Goal: Task Accomplishment & Management: Manage account settings

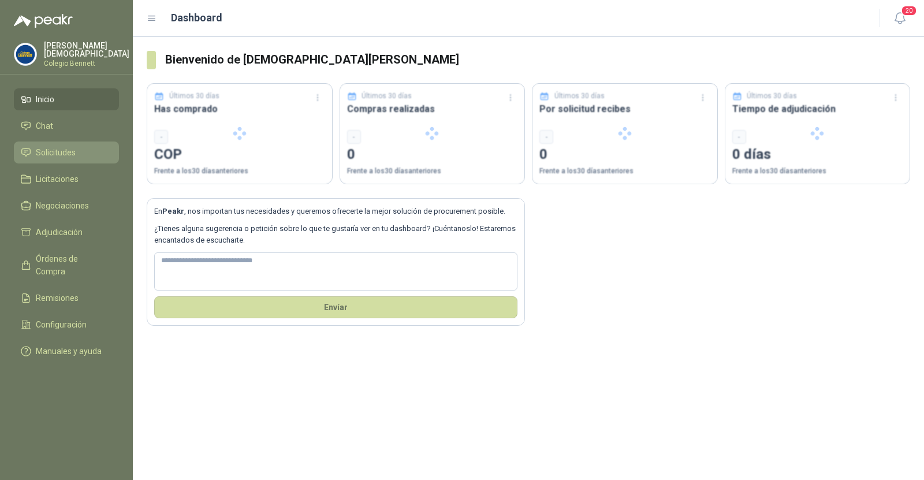
click at [69, 149] on span "Solicitudes" at bounding box center [56, 152] width 40 height 13
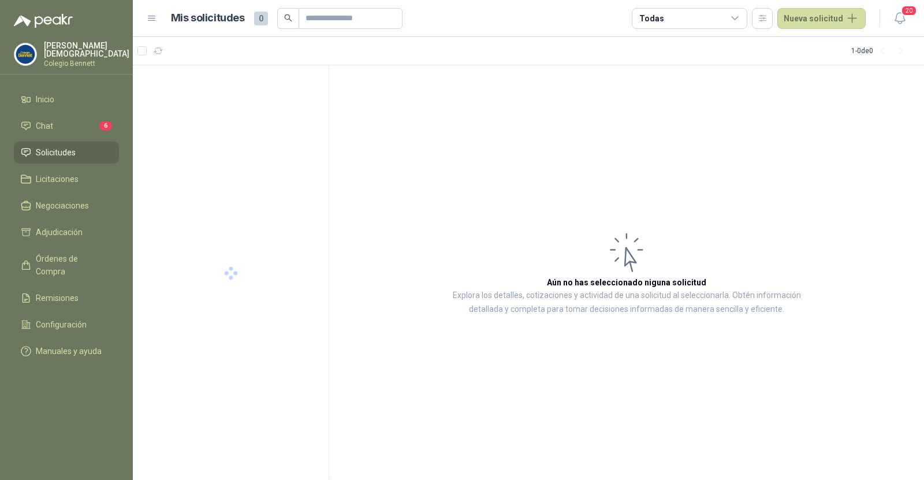
click at [78, 49] on p "Simón Mosquera" at bounding box center [86, 50] width 85 height 16
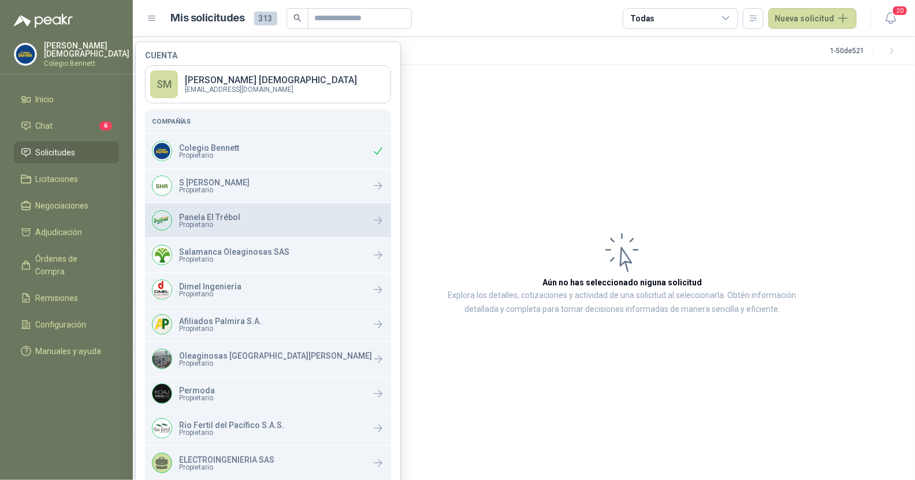
click at [233, 218] on p "Panela El Trébol" at bounding box center [209, 217] width 61 height 8
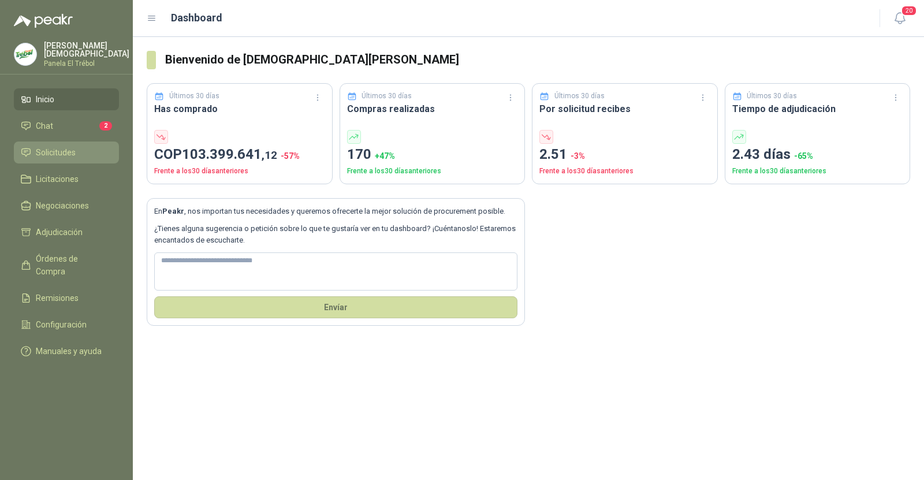
click at [51, 154] on span "Solicitudes" at bounding box center [56, 152] width 40 height 13
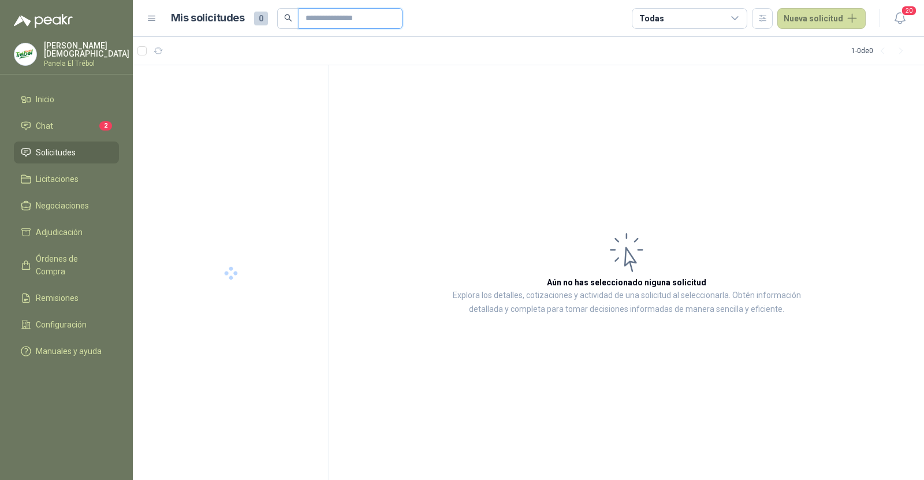
click at [327, 10] on input "text" at bounding box center [346, 19] width 81 height 20
click at [282, 85] on div "SOLICITUD DE COMPRA 2235" at bounding box center [232, 91] width 166 height 14
click at [284, 78] on div "0 1 0 0 0 0 GSOL005252 02/09/25" at bounding box center [237, 77] width 177 height 14
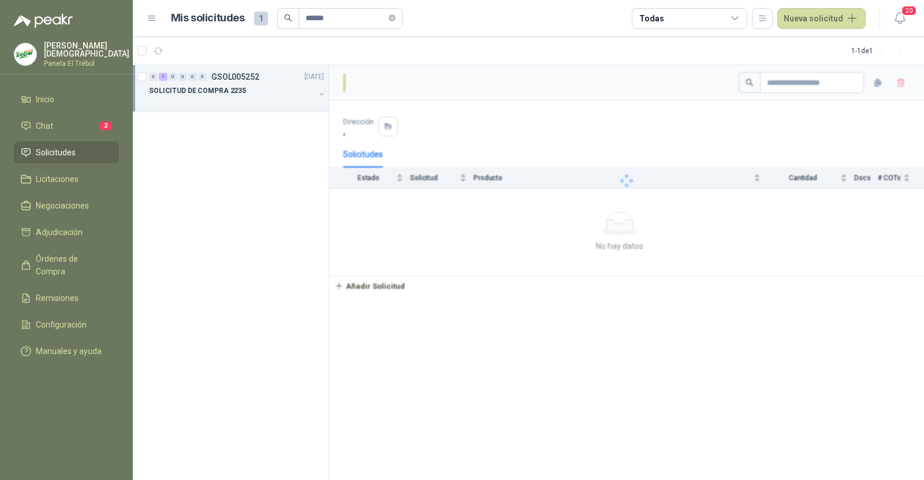
click at [280, 94] on div "SOLICITUD DE COMPRA 2235" at bounding box center [232, 91] width 166 height 14
click at [262, 143] on div "510880 | CALIBRADOR PIE DE REY SATA 9"EN MILIMETROS Y PULGADA, O, DIGITAL" at bounding box center [243, 138] width 162 height 14
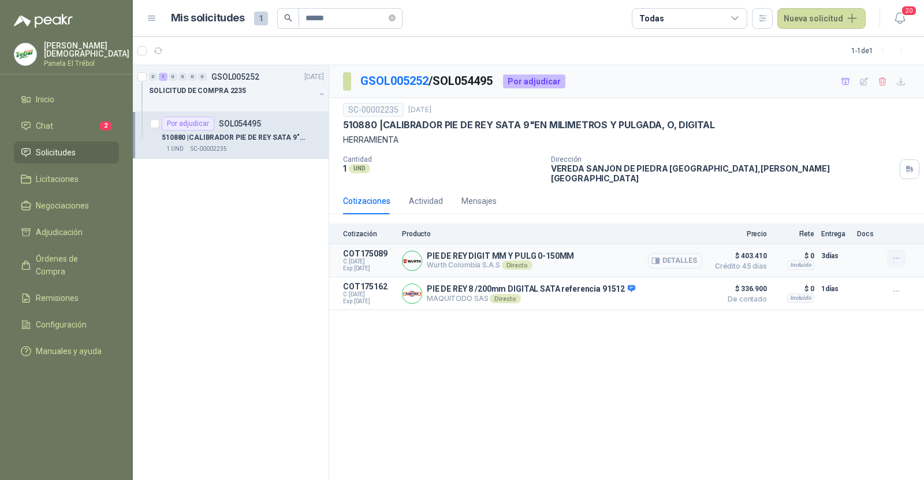
click at [893, 254] on icon "button" at bounding box center [897, 259] width 10 height 10
click at [851, 204] on button "Añadir" at bounding box center [873, 202] width 92 height 18
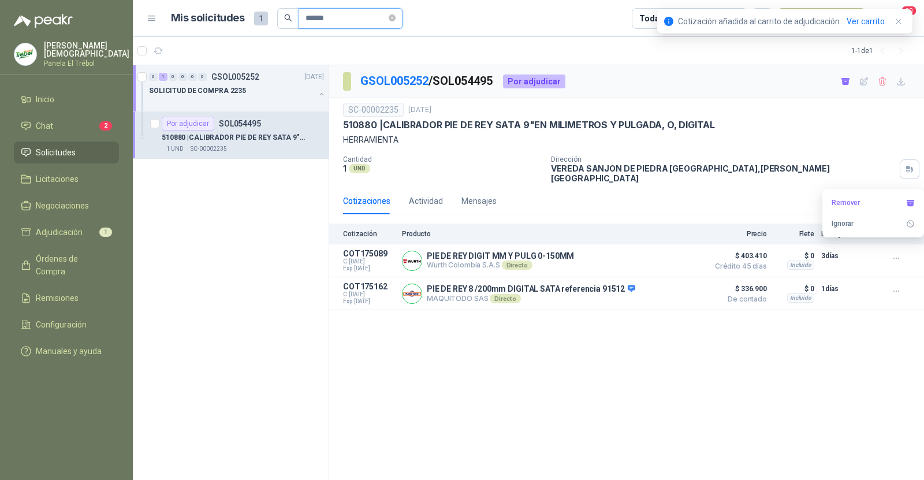
click at [344, 13] on input "******" at bounding box center [346, 19] width 81 height 20
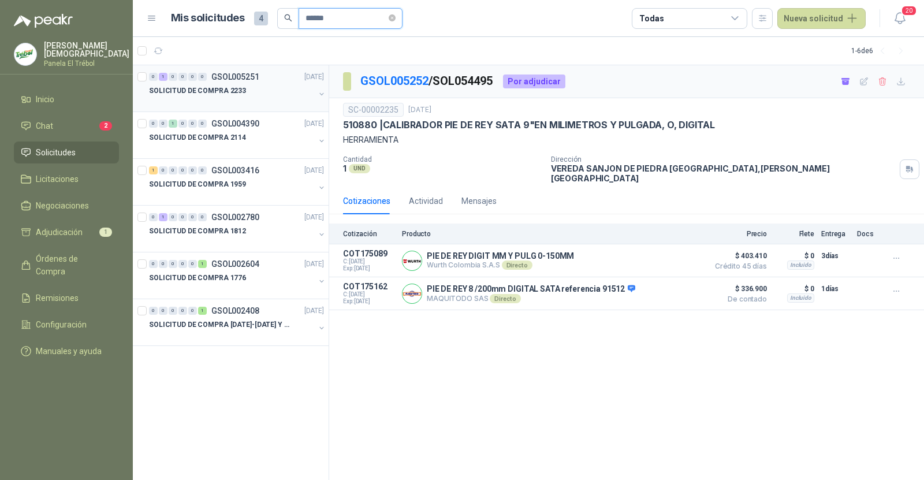
type input "******"
click at [256, 99] on div at bounding box center [232, 102] width 166 height 9
click at [284, 85] on div "SOLICITUD DE COMPRA 2233" at bounding box center [232, 91] width 166 height 14
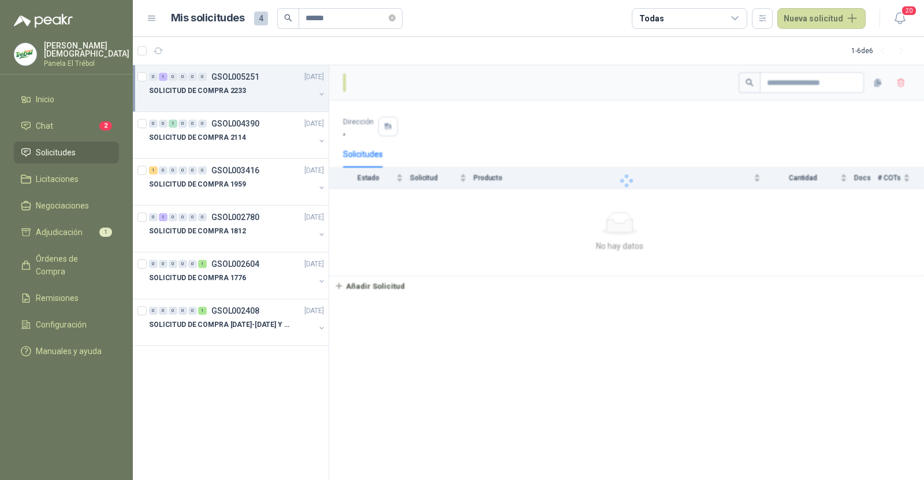
click at [274, 98] on div at bounding box center [232, 102] width 166 height 9
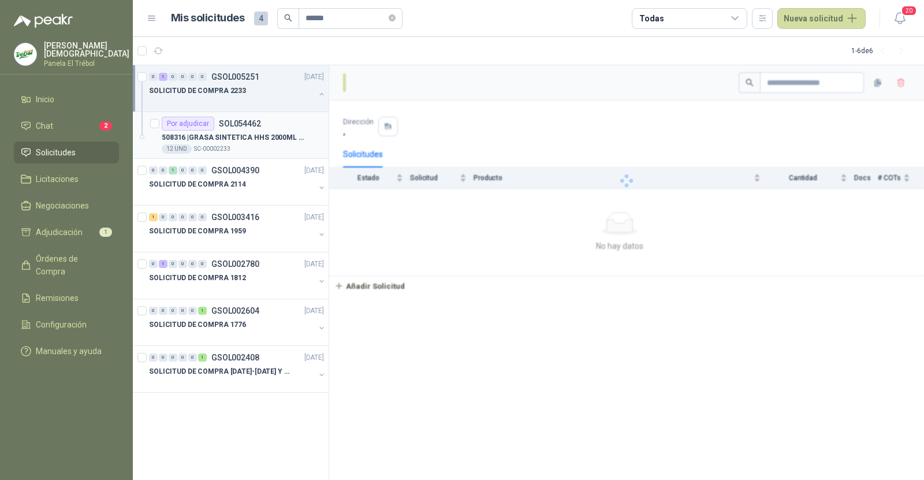
click at [253, 151] on div "12 UND  SC-00002233" at bounding box center [243, 148] width 162 height 9
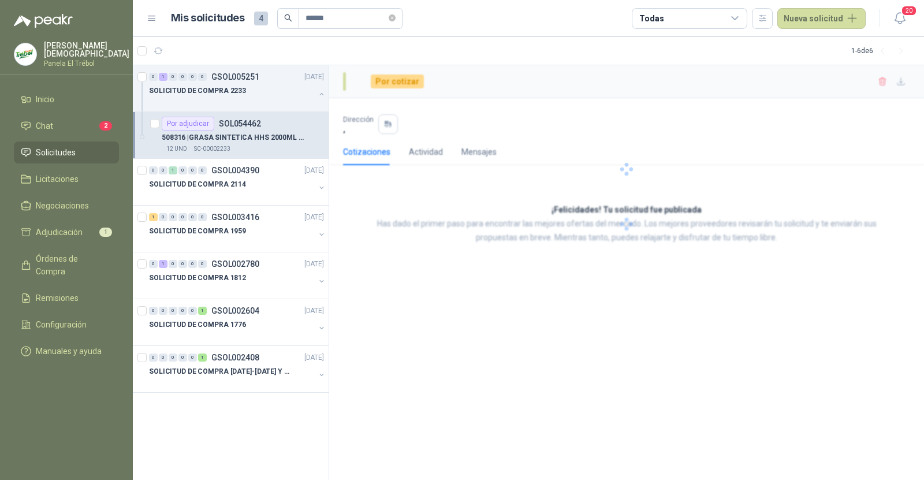
click at [244, 136] on p "508316 | GRASA SINTETICA HHS 2000ML REF/083-106-F" at bounding box center [234, 137] width 144 height 11
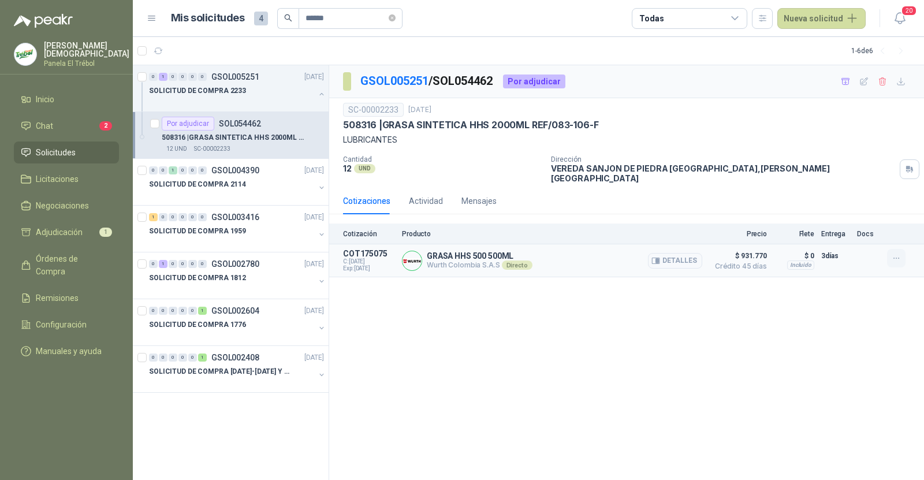
click at [902, 250] on button "button" at bounding box center [896, 258] width 18 height 18
click at [853, 208] on button "Añadir" at bounding box center [873, 202] width 92 height 18
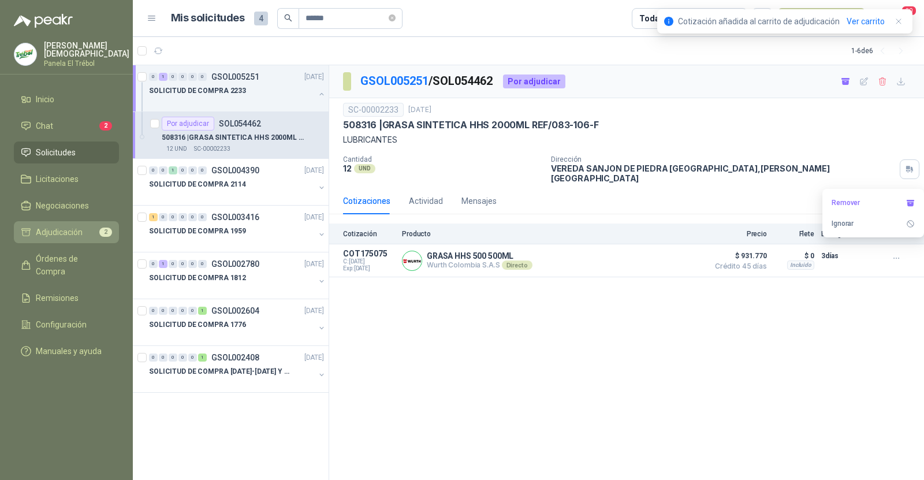
click at [91, 227] on li "Adjudicación 2" at bounding box center [66, 232] width 91 height 13
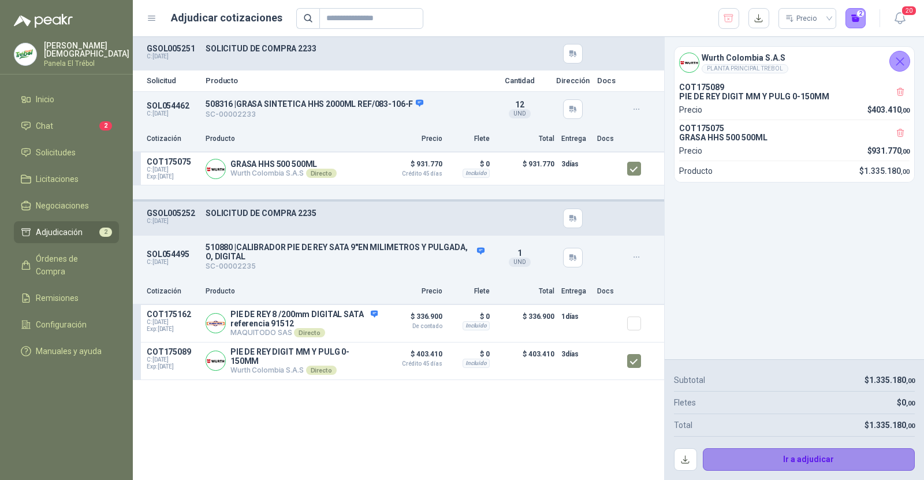
click at [801, 465] on button "Ir a adjudicar" at bounding box center [809, 459] width 213 height 23
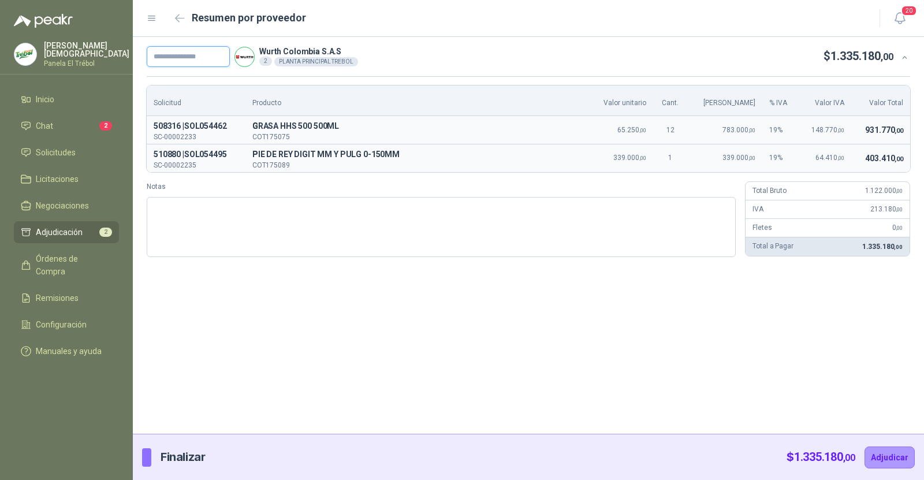
click at [211, 58] on input "text" at bounding box center [188, 56] width 83 height 21
paste input "**********"
type input "**********"
click at [899, 464] on button "Adjudicar" at bounding box center [890, 457] width 50 height 22
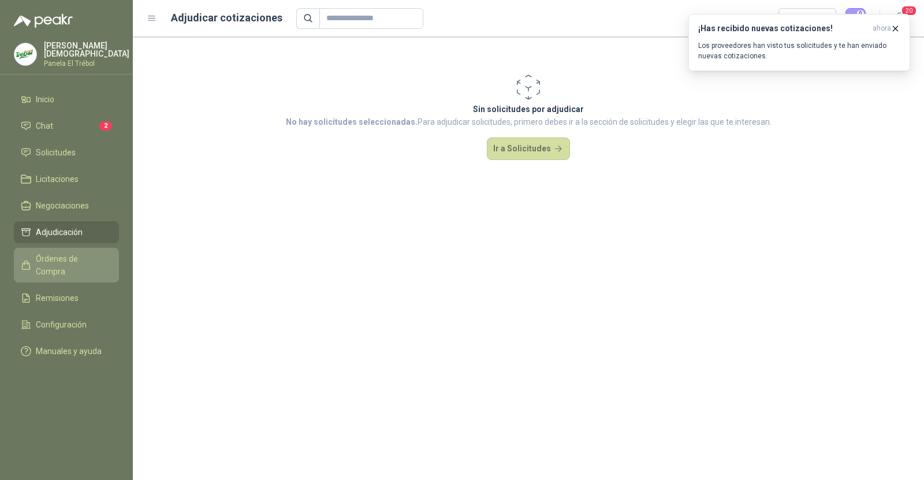
click at [70, 258] on span "Órdenes de Compra" at bounding box center [72, 264] width 72 height 25
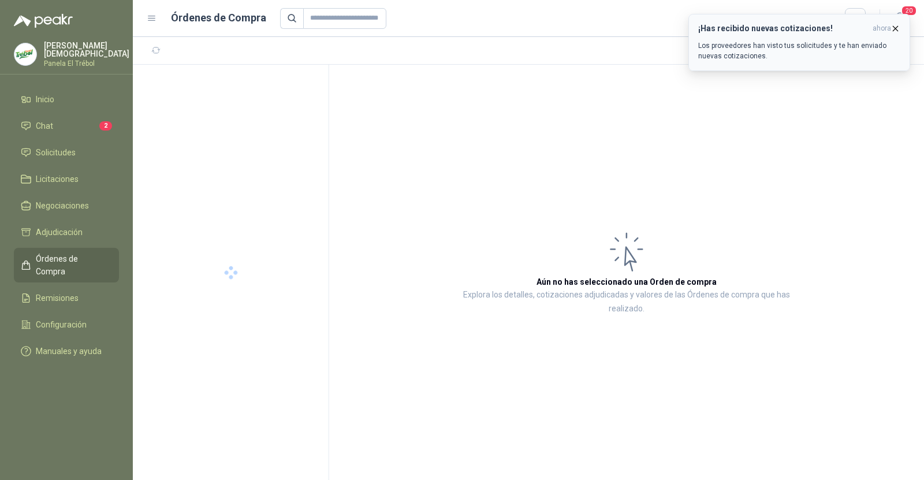
click at [889, 27] on span "ahora" at bounding box center [882, 29] width 18 height 10
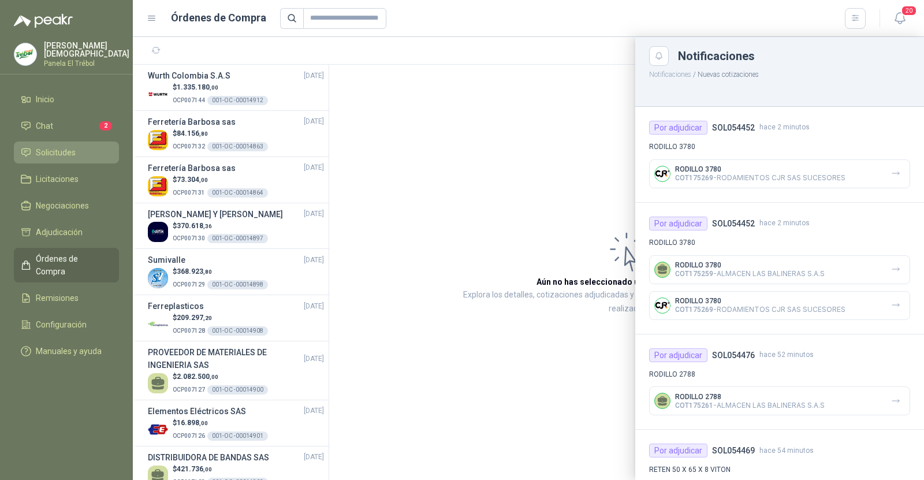
click at [49, 157] on link "Solicitudes" at bounding box center [66, 153] width 105 height 22
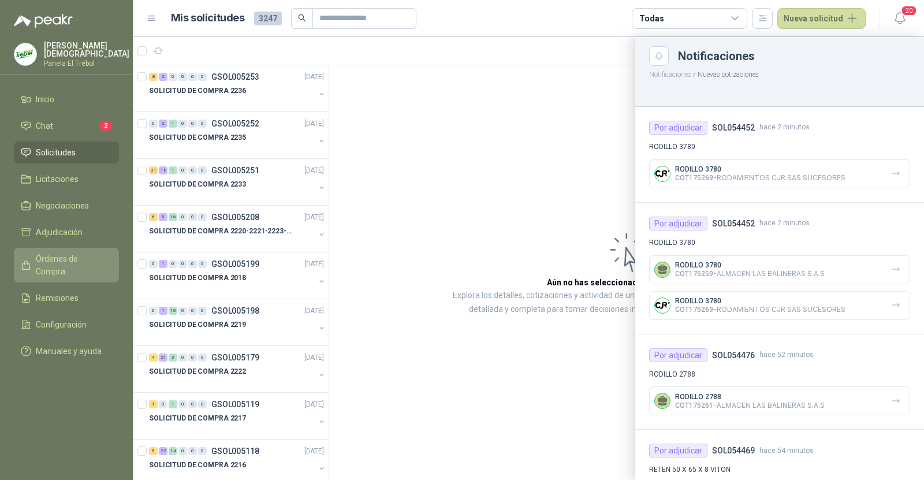
click at [60, 259] on span "Órdenes de Compra" at bounding box center [72, 264] width 72 height 25
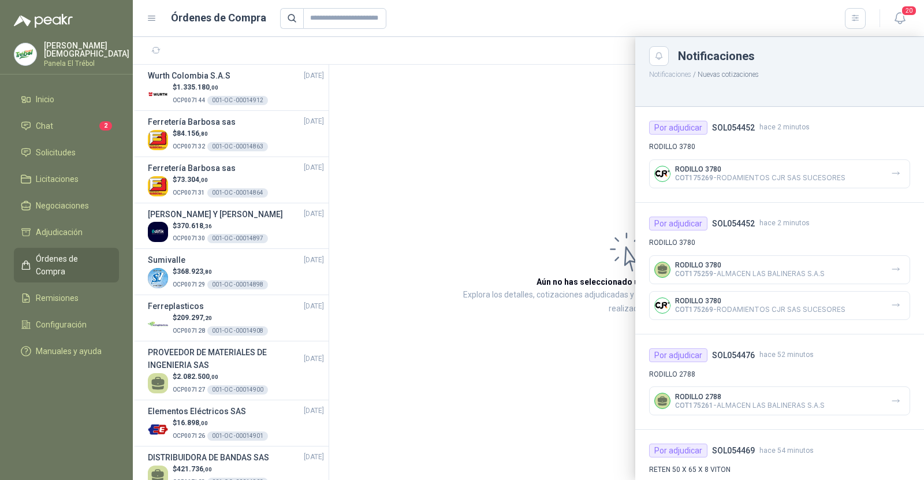
click at [229, 182] on div at bounding box center [528, 258] width 791 height 443
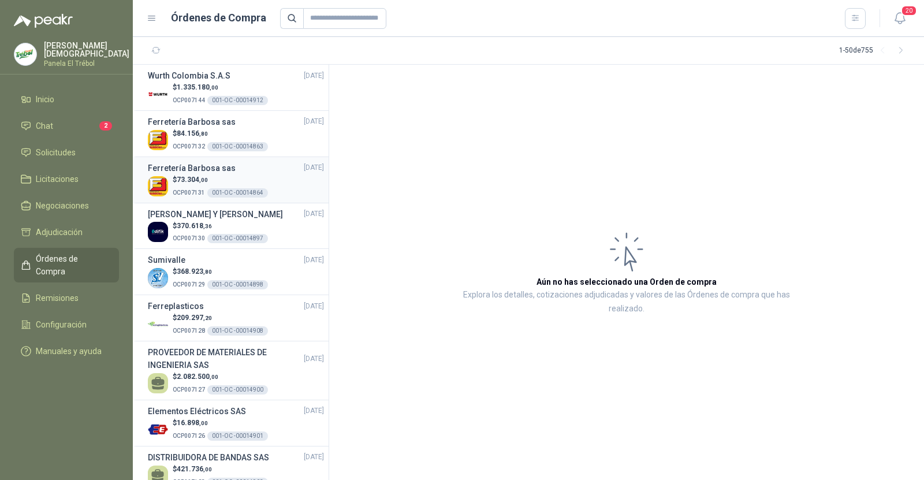
click at [246, 181] on p "$ 73.304 ,00" at bounding box center [220, 179] width 95 height 11
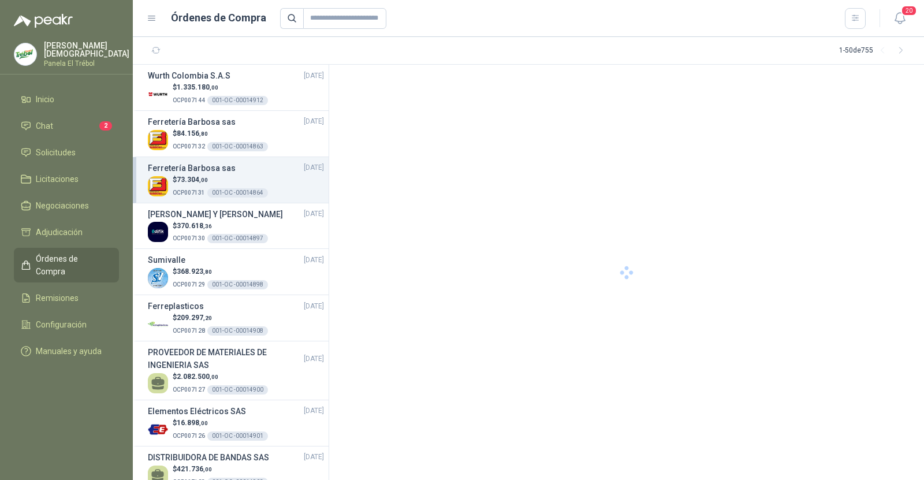
click at [265, 169] on div "Ferretería Barbosa sas 01/09/25" at bounding box center [236, 168] width 176 height 13
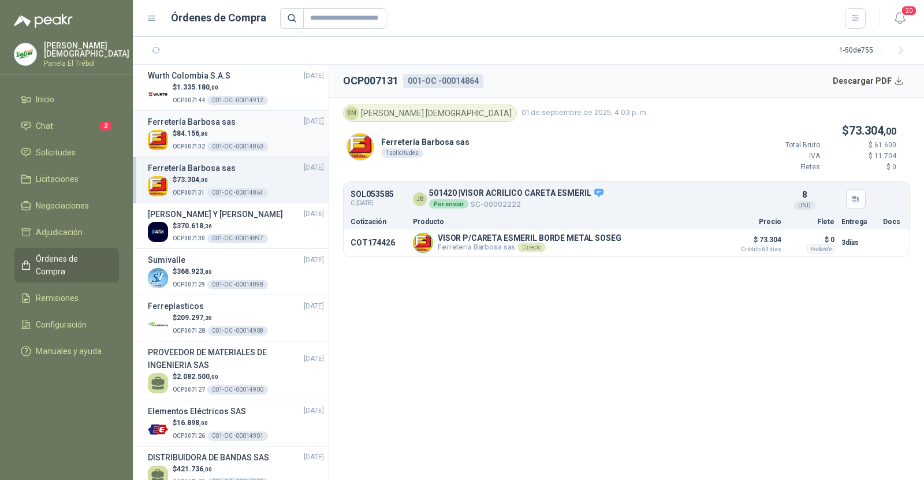
click at [222, 133] on p "$ 84.156 ,80" at bounding box center [220, 133] width 95 height 11
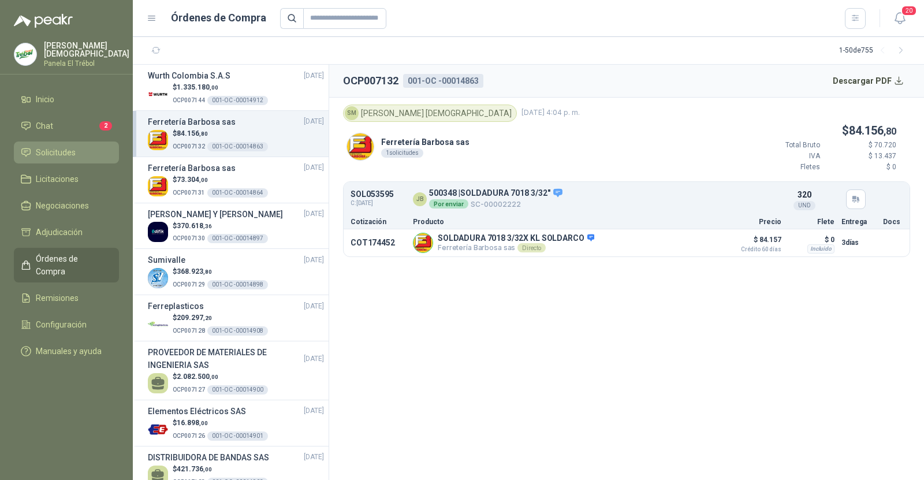
click at [64, 154] on span "Solicitudes" at bounding box center [56, 152] width 40 height 13
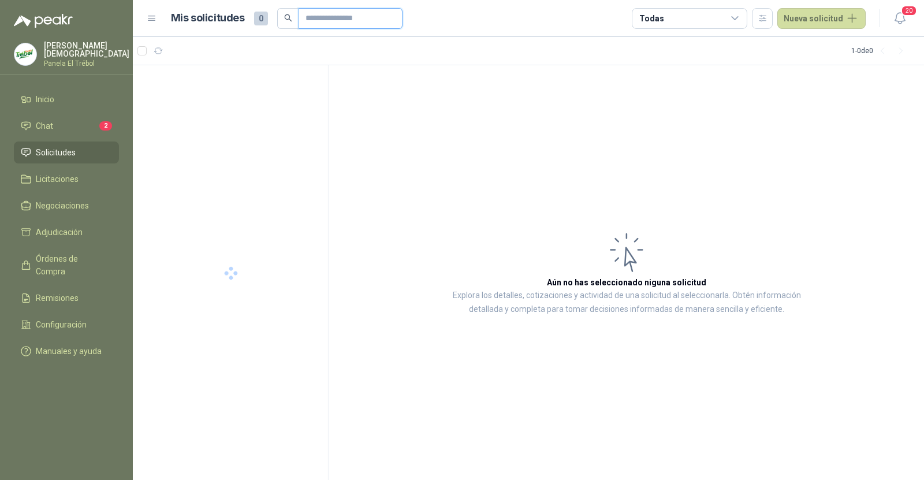
click at [334, 21] on input "text" at bounding box center [346, 19] width 81 height 20
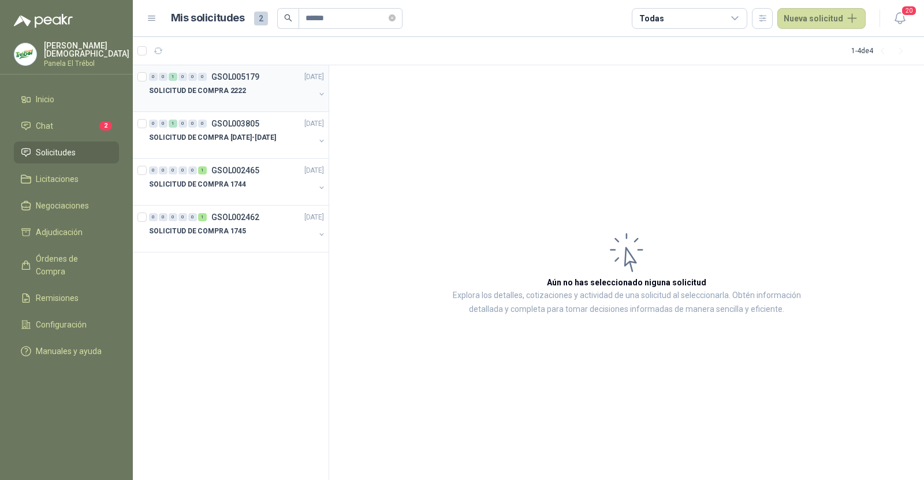
click at [249, 92] on div "SOLICITUD DE COMPRA 2222" at bounding box center [232, 91] width 166 height 14
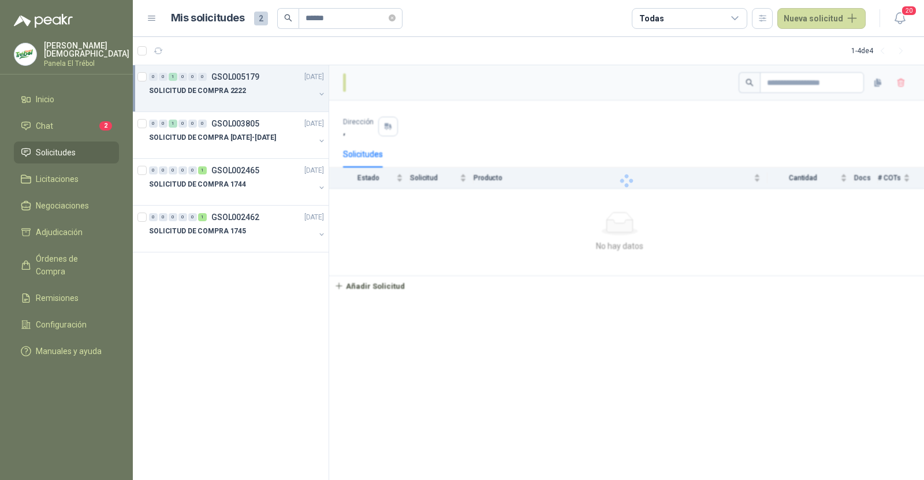
click at [249, 92] on div "SOLICITUD DE COMPRA 2222" at bounding box center [232, 91] width 166 height 14
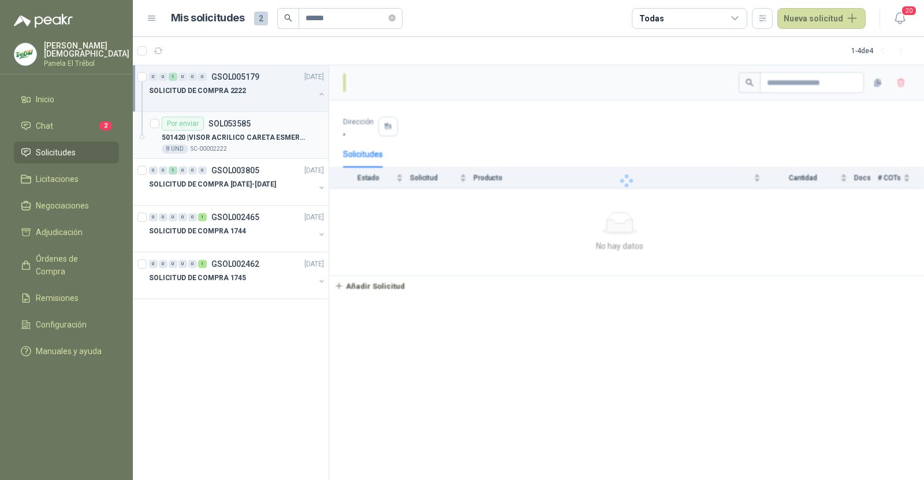
click at [251, 131] on div "501420 | VISOR ACRILICO CARETA ESMERIL" at bounding box center [243, 138] width 162 height 14
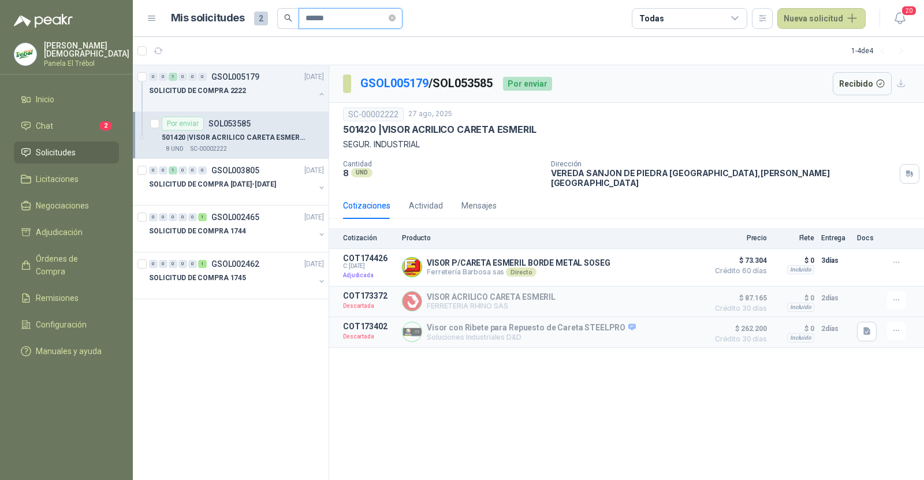
click at [321, 21] on input "******" at bounding box center [346, 19] width 81 height 20
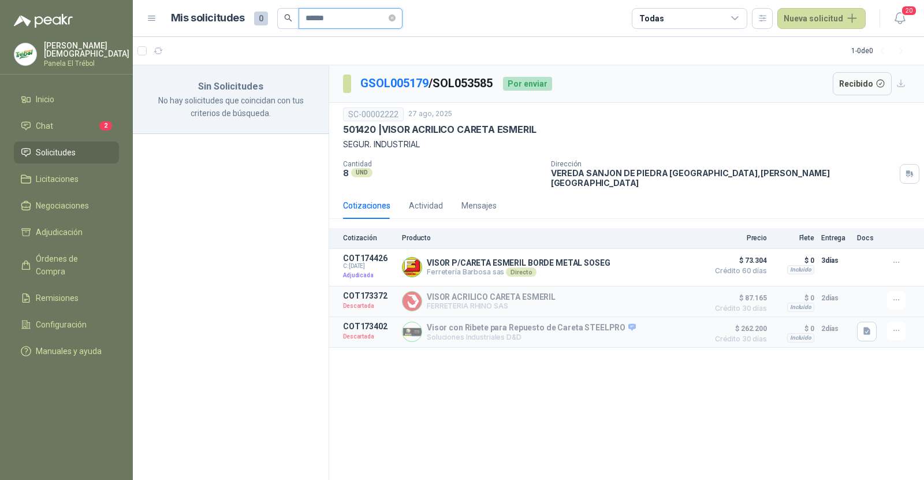
click at [369, 17] on input "******" at bounding box center [346, 19] width 81 height 20
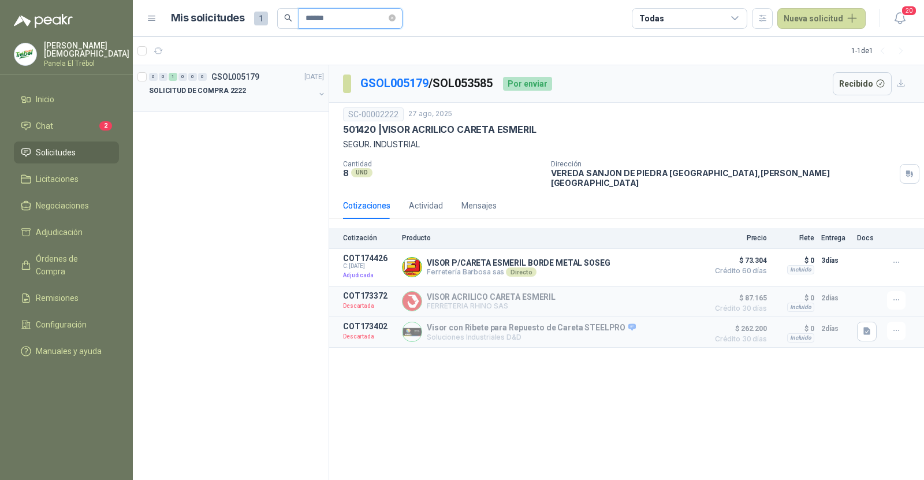
type input "******"
click at [255, 96] on div "SOLICITUD DE COMPRA 2222" at bounding box center [232, 91] width 166 height 14
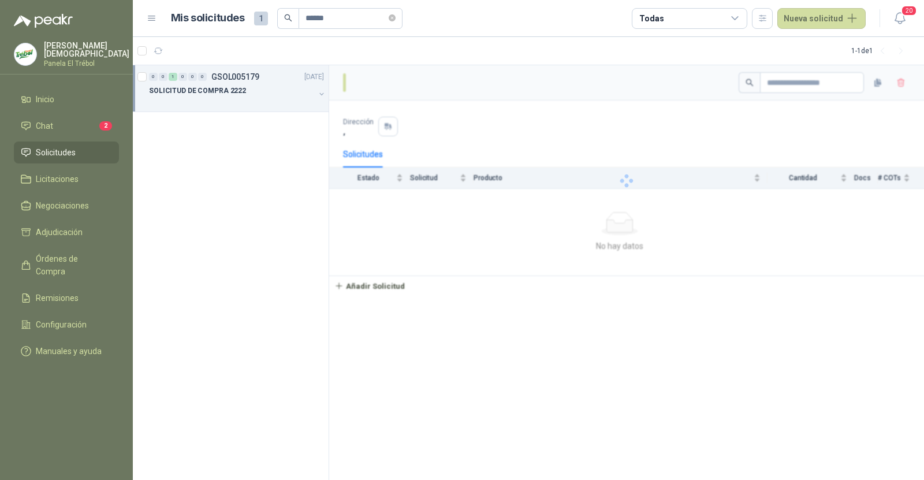
click at [255, 96] on div "SOLICITUD DE COMPRA 2222" at bounding box center [232, 91] width 166 height 14
click at [241, 128] on div "Por enviar SOL053595" at bounding box center [206, 124] width 89 height 14
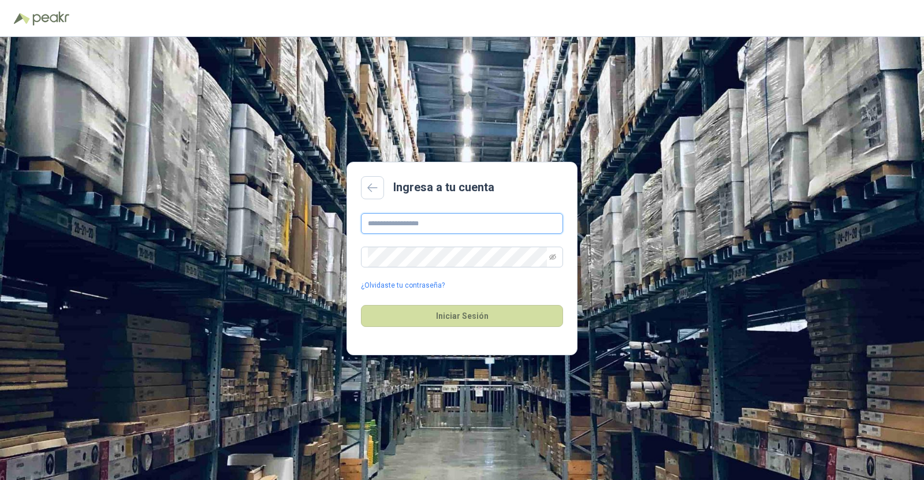
type input "**********"
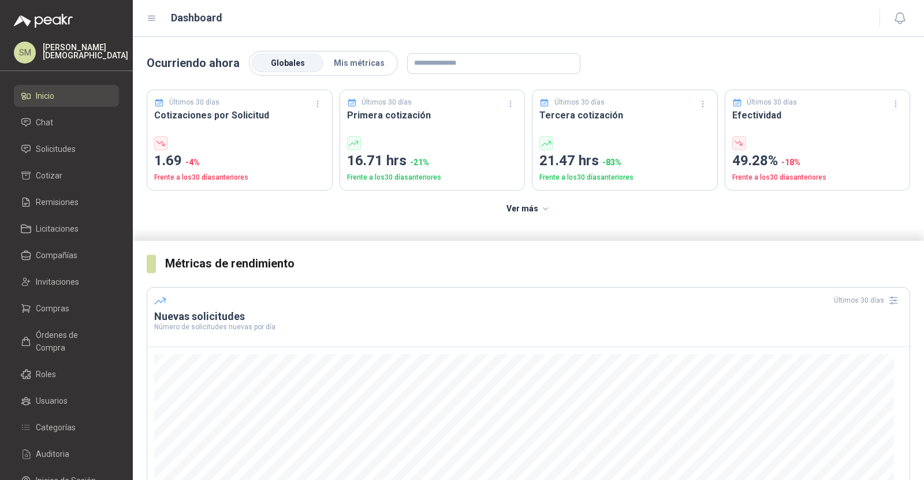
scroll to position [99, 0]
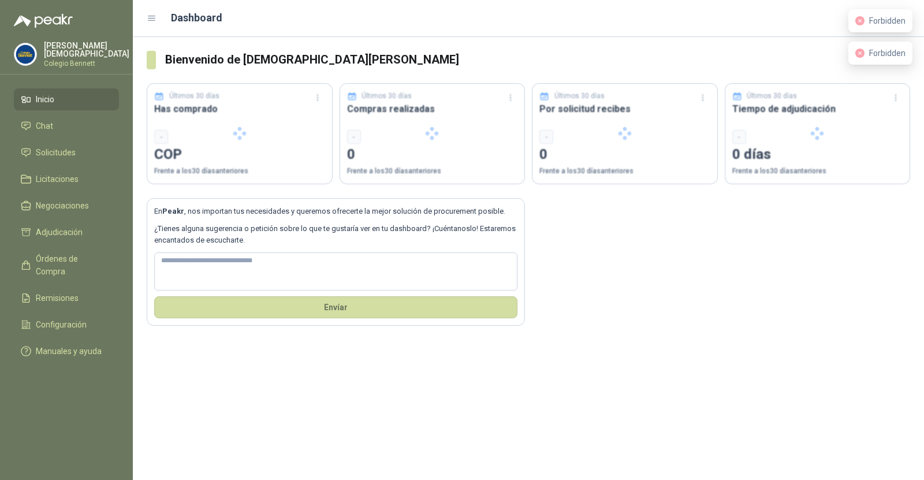
click at [92, 60] on p "Colegio Bennett" at bounding box center [86, 63] width 85 height 7
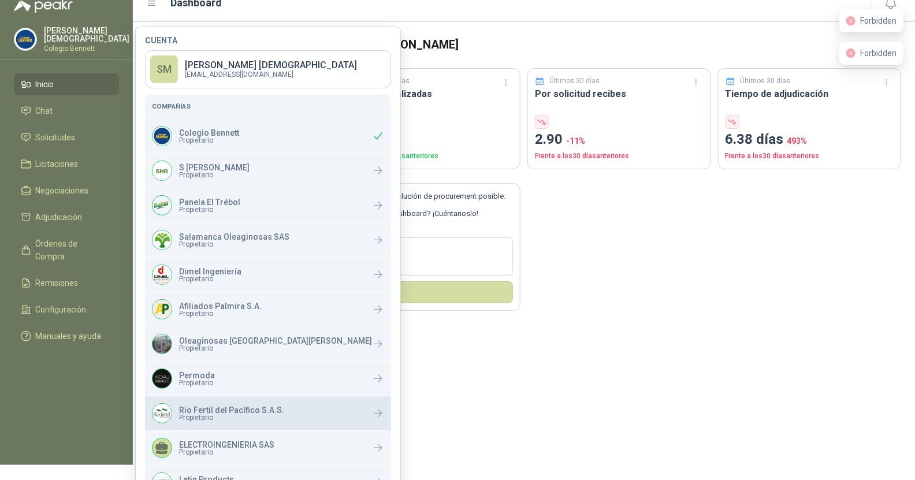
scroll to position [79, 0]
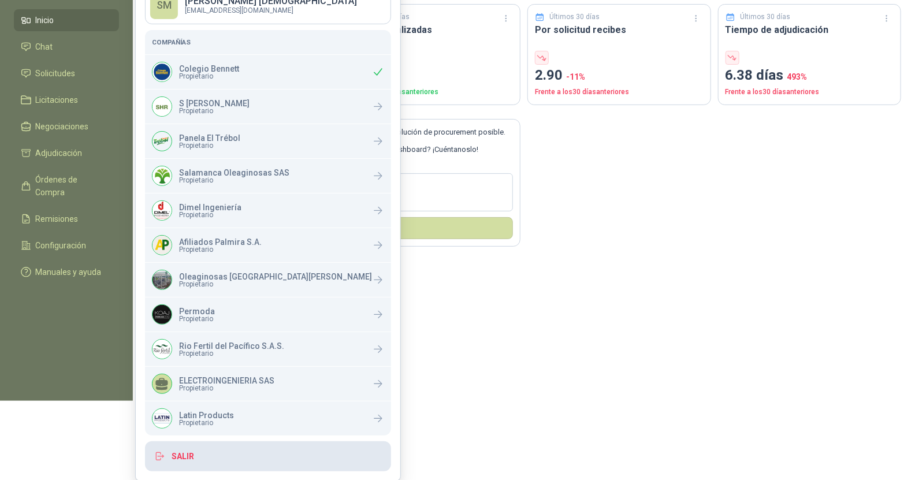
click at [188, 456] on button "Salir" at bounding box center [268, 456] width 246 height 30
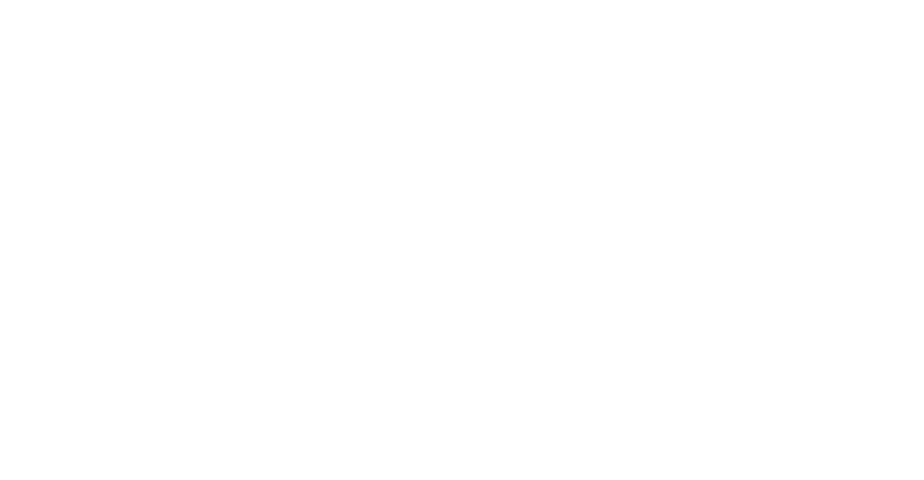
scroll to position [0, 0]
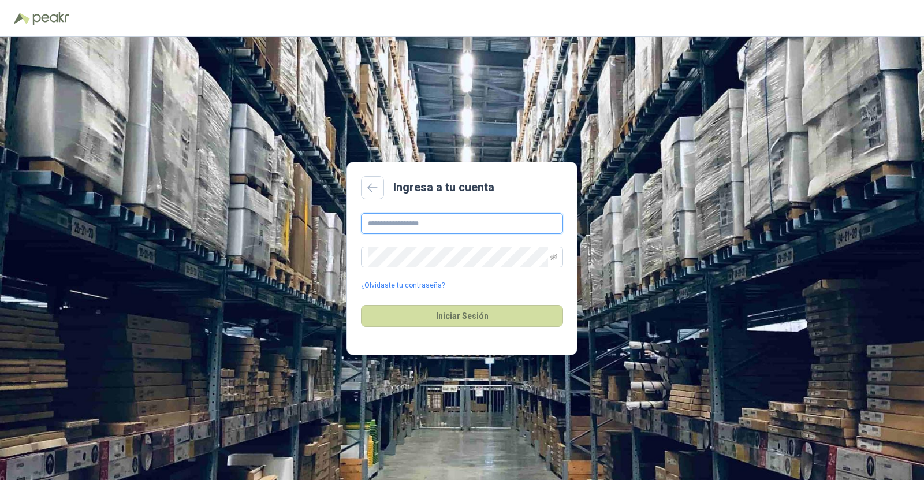
type input "**********"
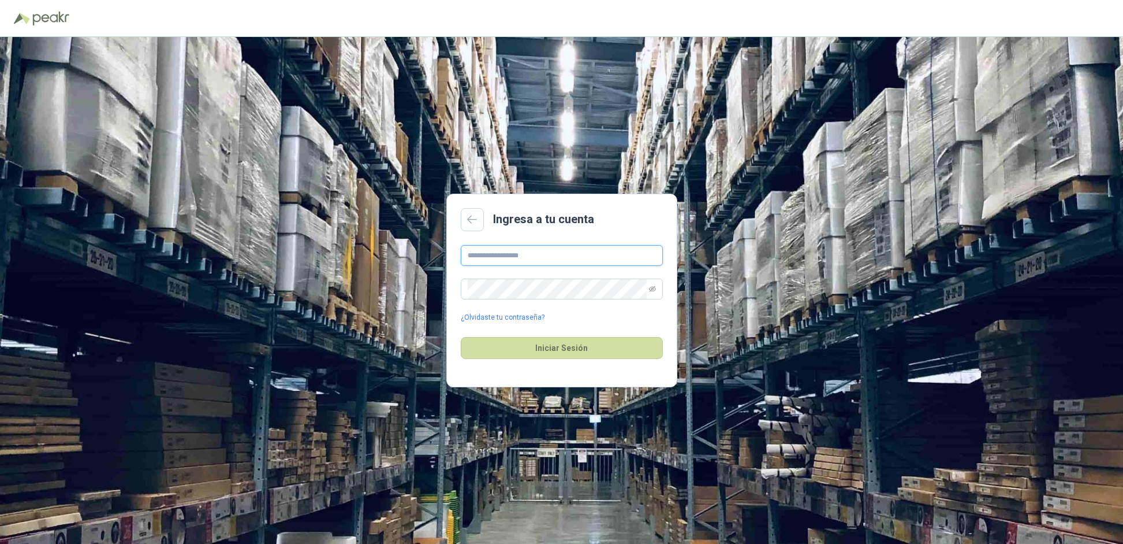
type input "**********"
